Goal: Task Accomplishment & Management: Use online tool/utility

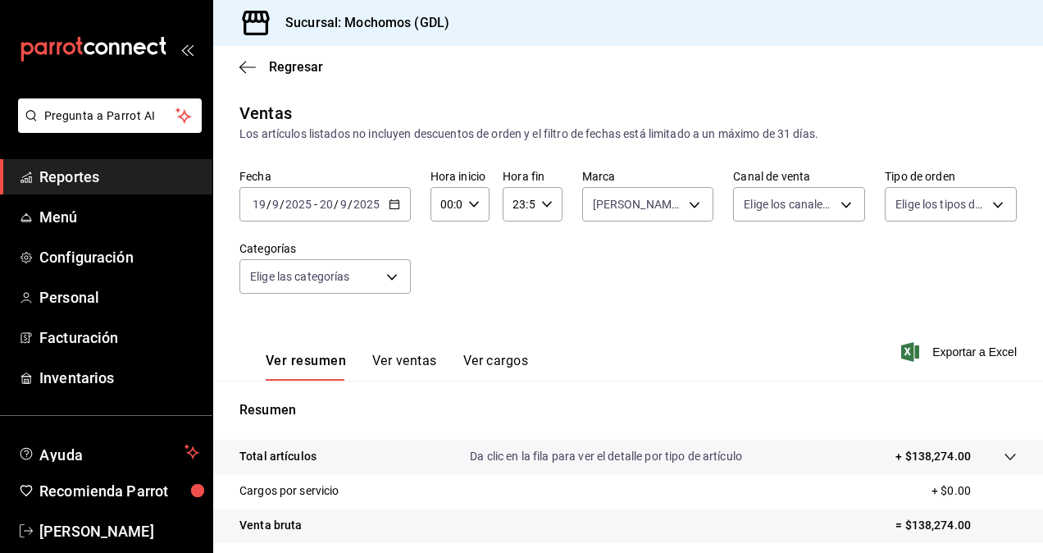
scroll to position [233, 0]
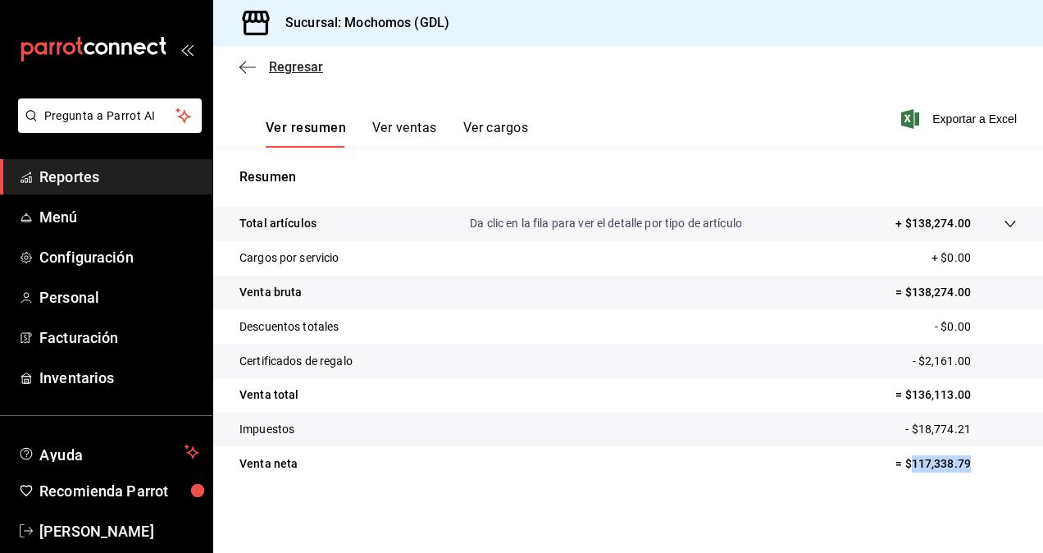
click at [286, 63] on span "Regresar" at bounding box center [296, 67] width 54 height 16
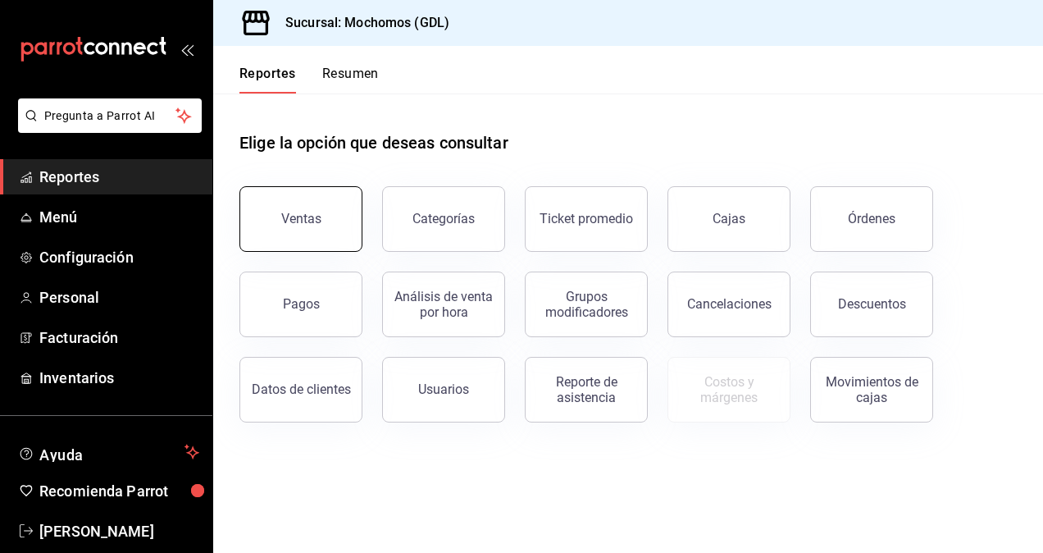
click at [332, 226] on button "Ventas" at bounding box center [300, 219] width 123 height 66
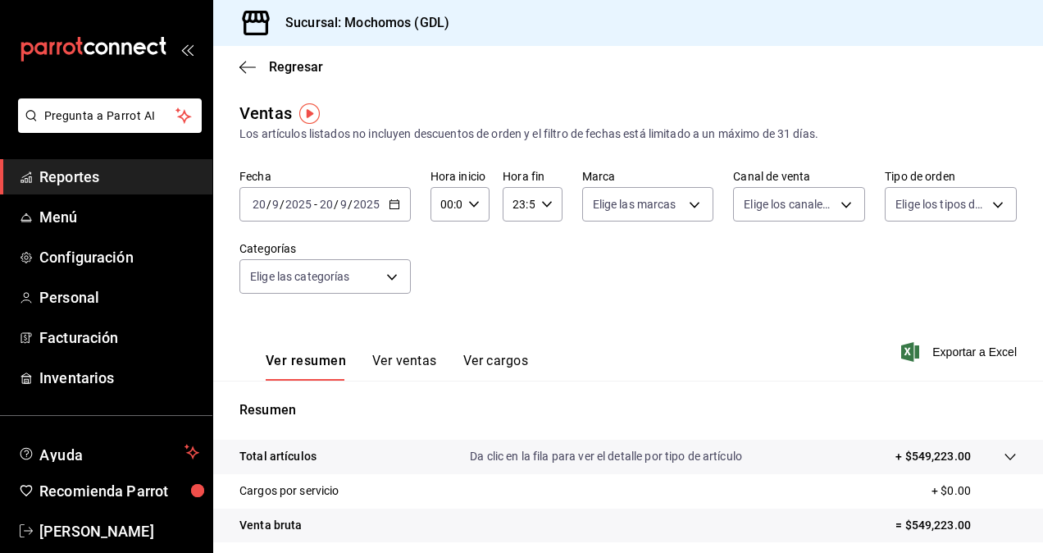
click at [349, 212] on div "[DATE] [DATE] - [DATE] [DATE]" at bounding box center [324, 204] width 171 height 34
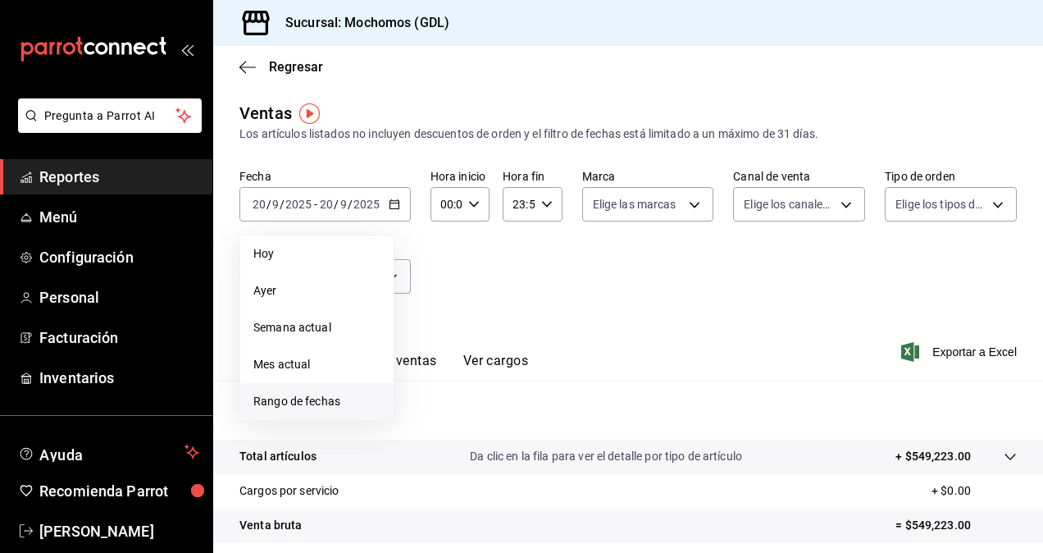
click at [338, 389] on li "Rango de fechas" at bounding box center [316, 401] width 153 height 37
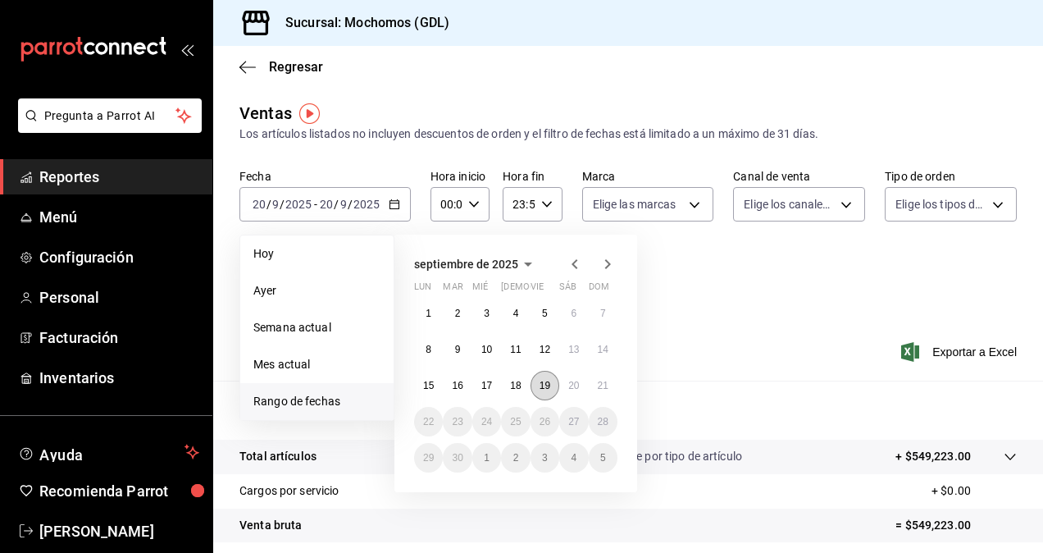
click at [554, 390] on button "19" at bounding box center [544, 386] width 29 height 30
click at [568, 388] on abbr "20" at bounding box center [573, 385] width 11 height 11
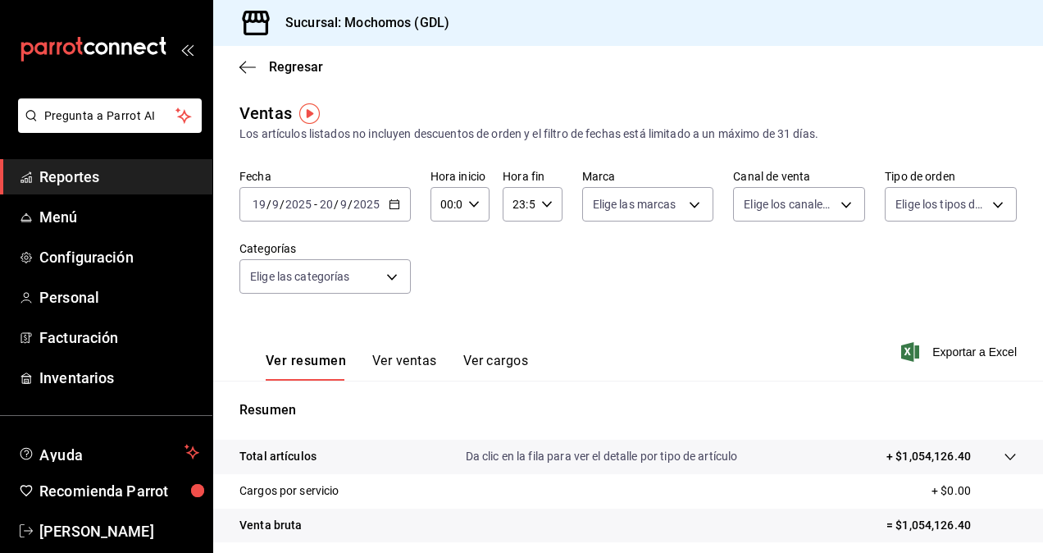
click at [355, 202] on input "2025" at bounding box center [367, 204] width 28 height 13
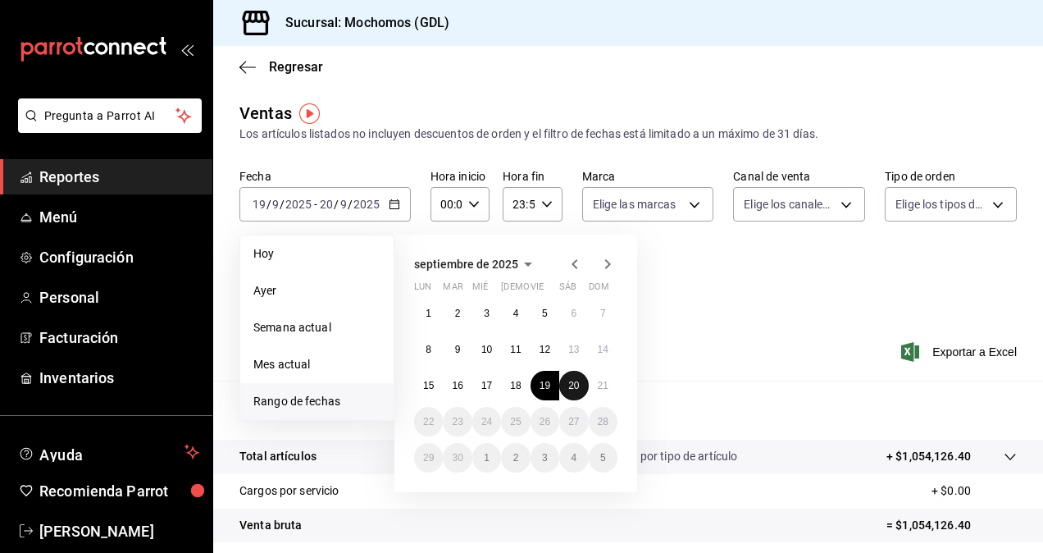
click at [569, 379] on button "20" at bounding box center [573, 386] width 29 height 30
click at [598, 380] on abbr "21" at bounding box center [603, 385] width 11 height 11
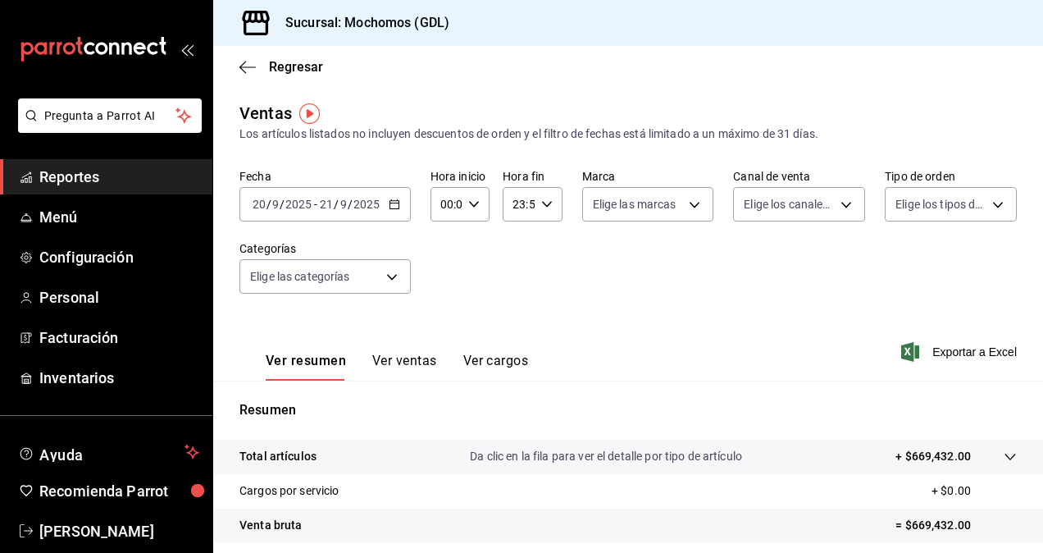
click at [480, 219] on div "00:00 Hora inicio" at bounding box center [459, 204] width 59 height 34
click at [451, 326] on button "02" at bounding box center [443, 324] width 23 height 33
click at [465, 202] on div at bounding box center [521, 276] width 1043 height 553
click at [468, 202] on icon "button" at bounding box center [473, 203] width 11 height 11
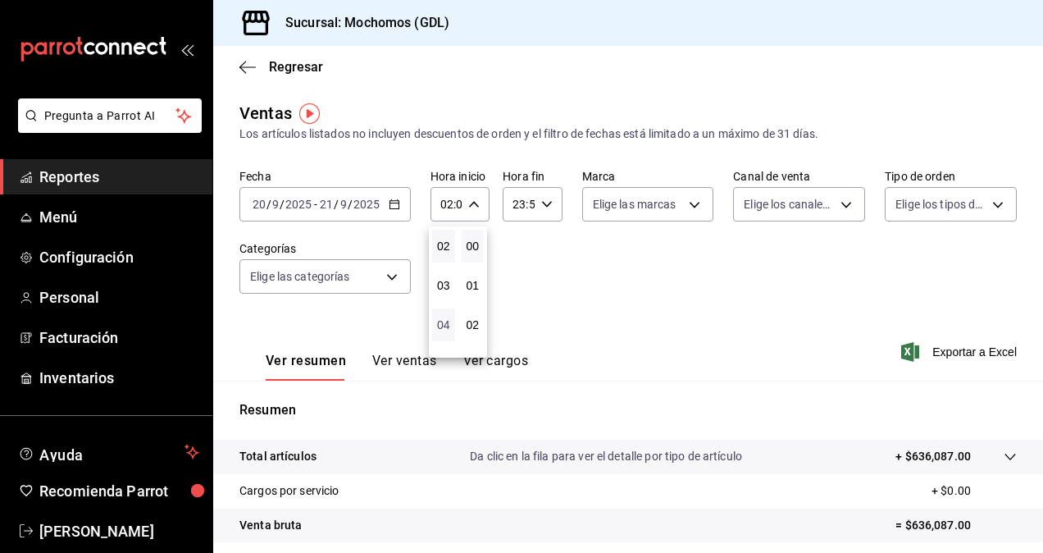
click at [445, 322] on span "04" at bounding box center [443, 324] width 3 height 13
type input "04:00"
click at [736, 283] on div at bounding box center [521, 276] width 1043 height 553
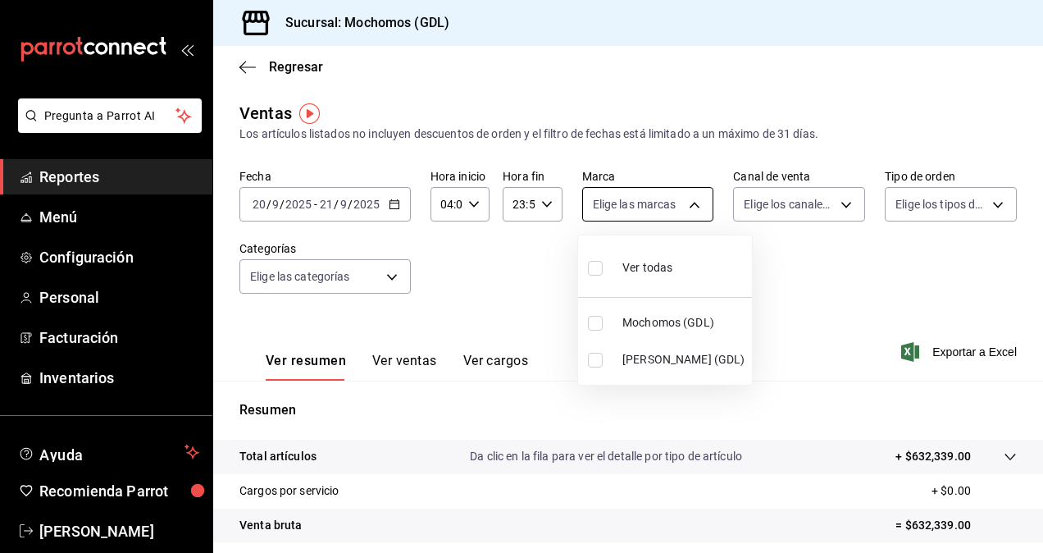
click at [654, 207] on body "Pregunta a Parrot AI Reportes Menú Configuración Personal Facturación Inventari…" at bounding box center [521, 276] width 1043 height 553
click at [592, 360] on input "checkbox" at bounding box center [595, 360] width 15 height 15
checkbox input "true"
type input "9cac9703-0c5a-4d8b-addd-5b6b571d65b9"
drag, startPoint x: 1037, startPoint y: 275, endPoint x: 1045, endPoint y: 370, distance: 95.4
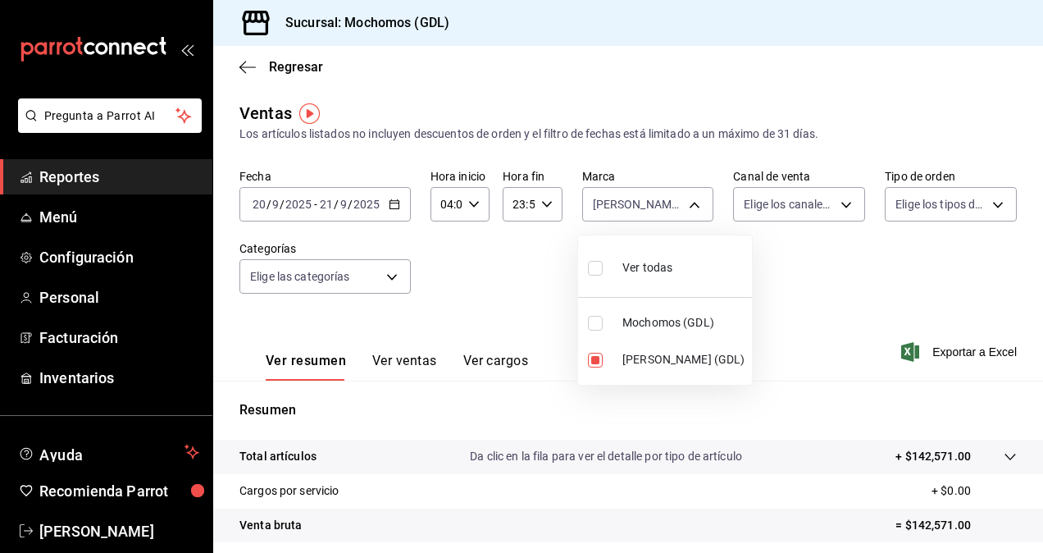
click at [1042, 370] on html "Pregunta a Parrot AI Reportes Menú Configuración Personal Facturación Inventari…" at bounding box center [521, 276] width 1043 height 553
click at [968, 299] on div at bounding box center [521, 276] width 1043 height 553
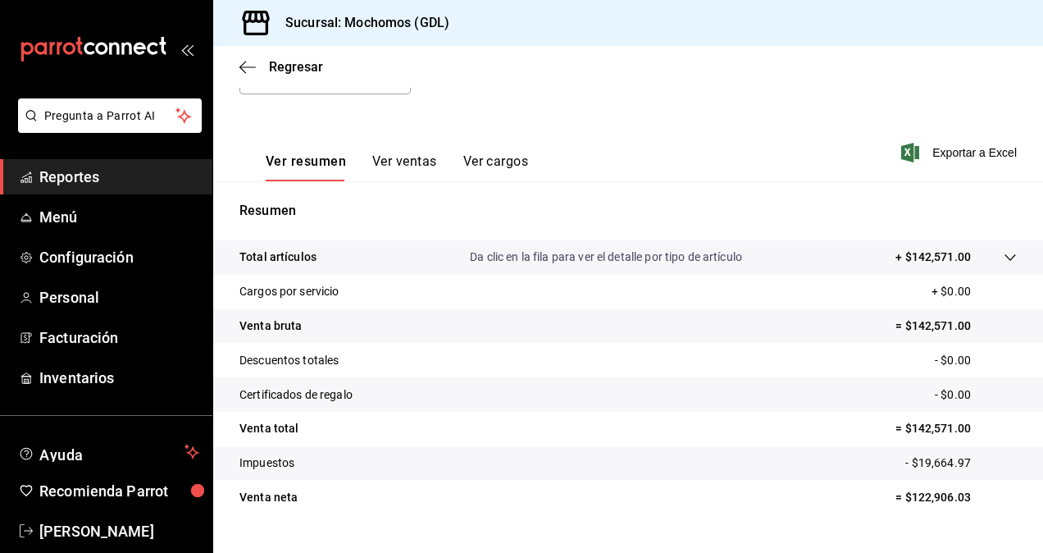
scroll to position [233, 0]
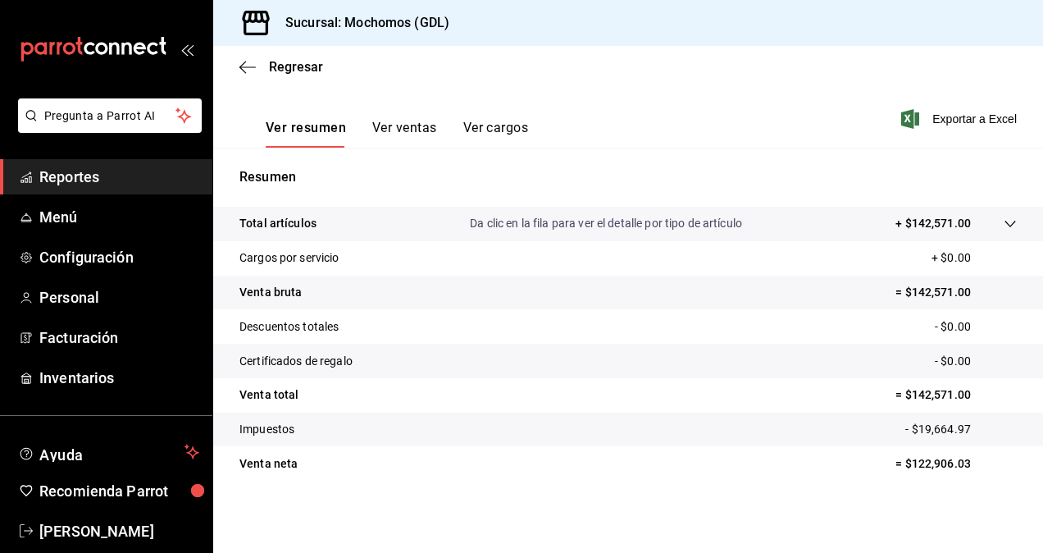
click at [953, 462] on p "= $122,906.03" at bounding box center [955, 463] width 121 height 17
copy p "122,906.03"
click at [958, 120] on span "Exportar a Excel" at bounding box center [960, 119] width 112 height 20
